Goal: Navigation & Orientation: Find specific page/section

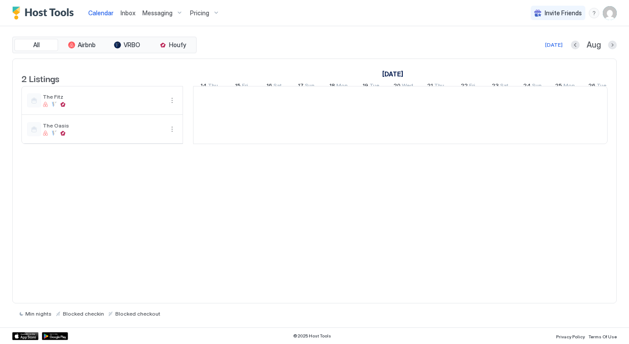
scroll to position [0, 486]
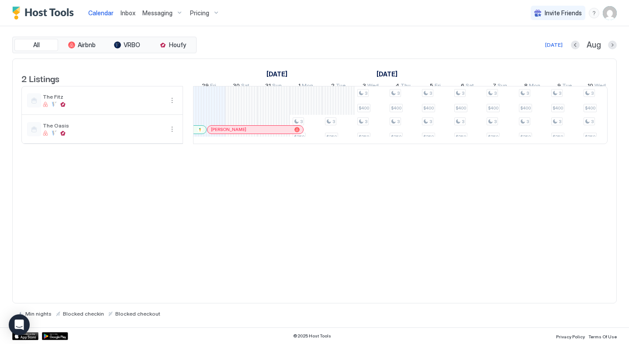
click at [125, 15] on span "Inbox" at bounding box center [128, 12] width 15 height 7
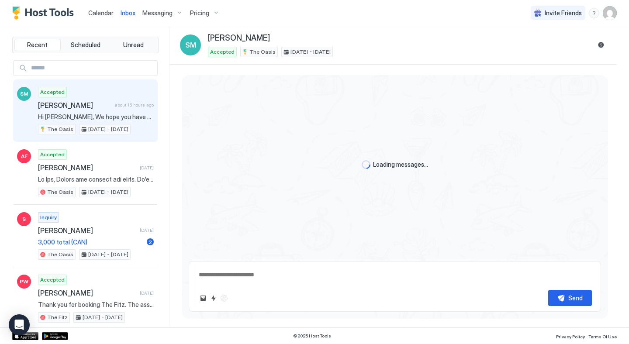
type textarea "*"
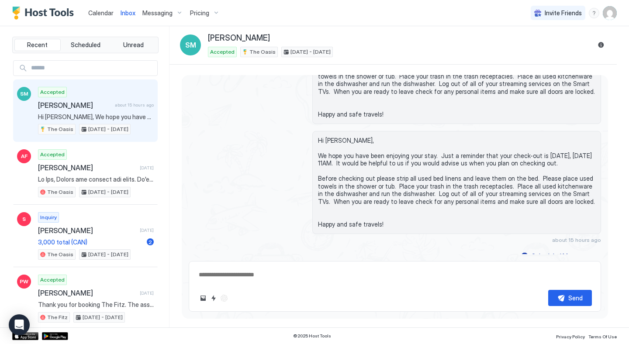
click at [96, 12] on span "Calendar" at bounding box center [100, 12] width 25 height 7
